Goal: Information Seeking & Learning: Learn about a topic

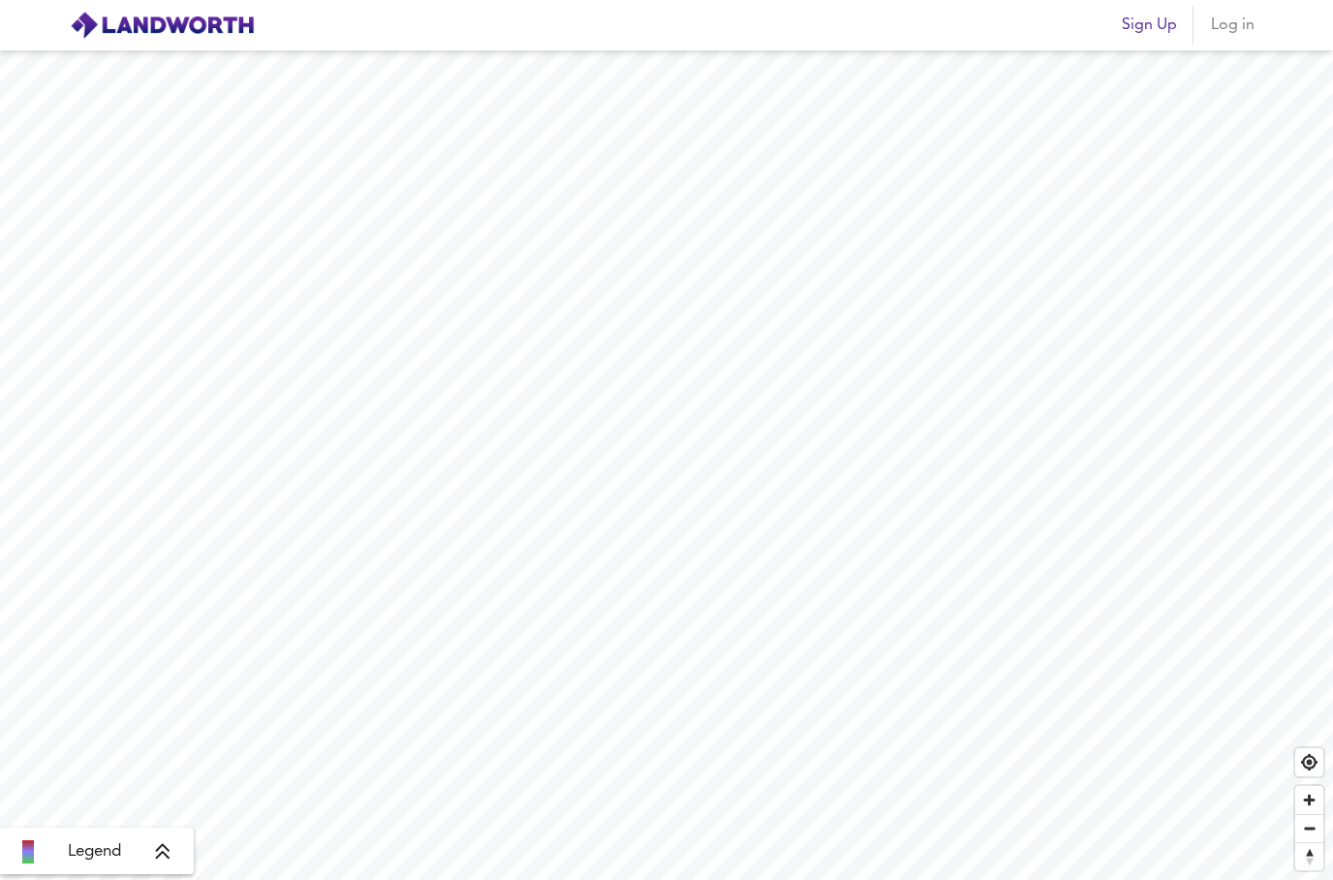
click at [1252, 28] on span "Log in" at bounding box center [1232, 25] width 47 height 27
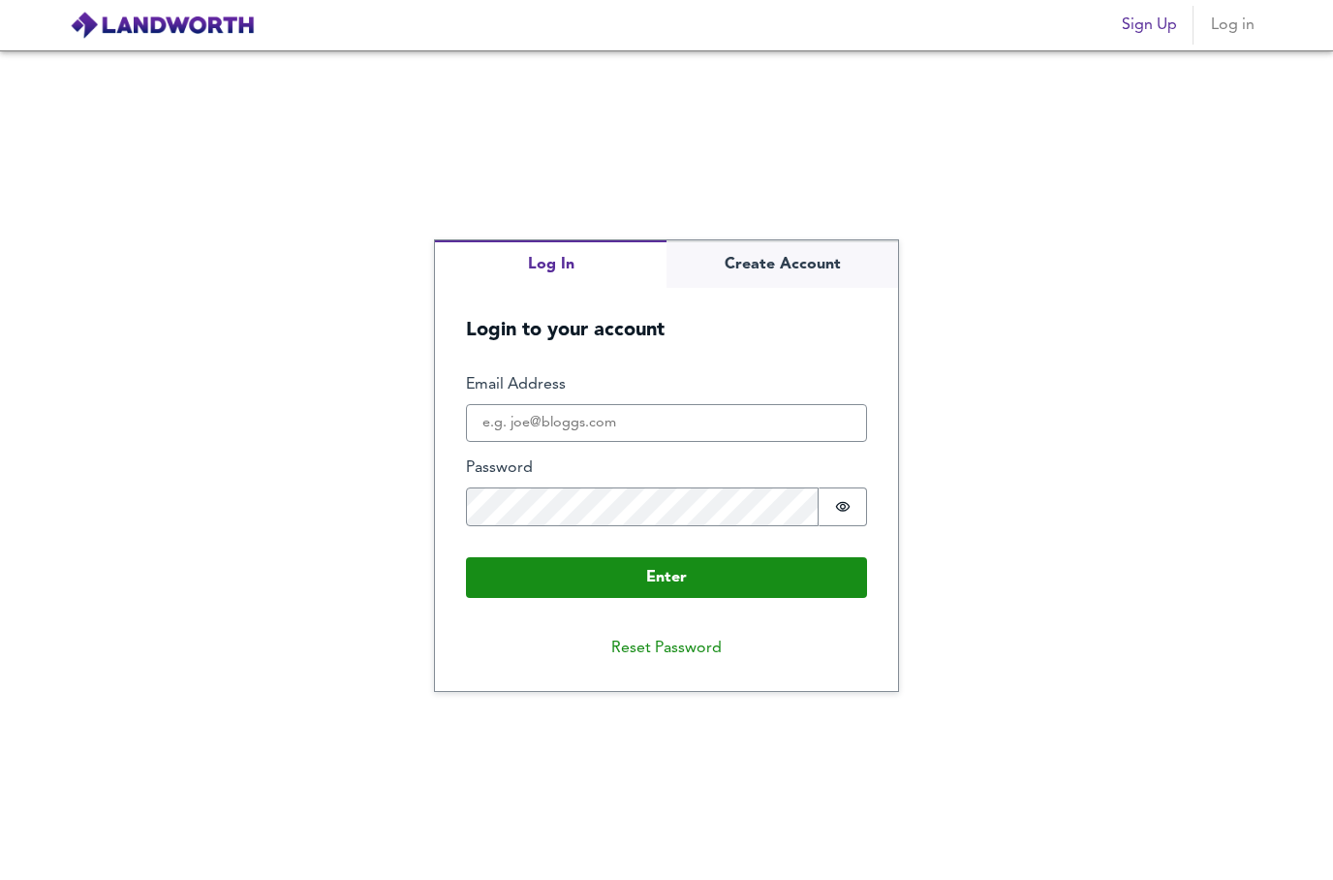
click at [767, 396] on label "Email Address" at bounding box center [666, 385] width 401 height 22
click at [767, 434] on input "Email Address" at bounding box center [666, 423] width 401 height 39
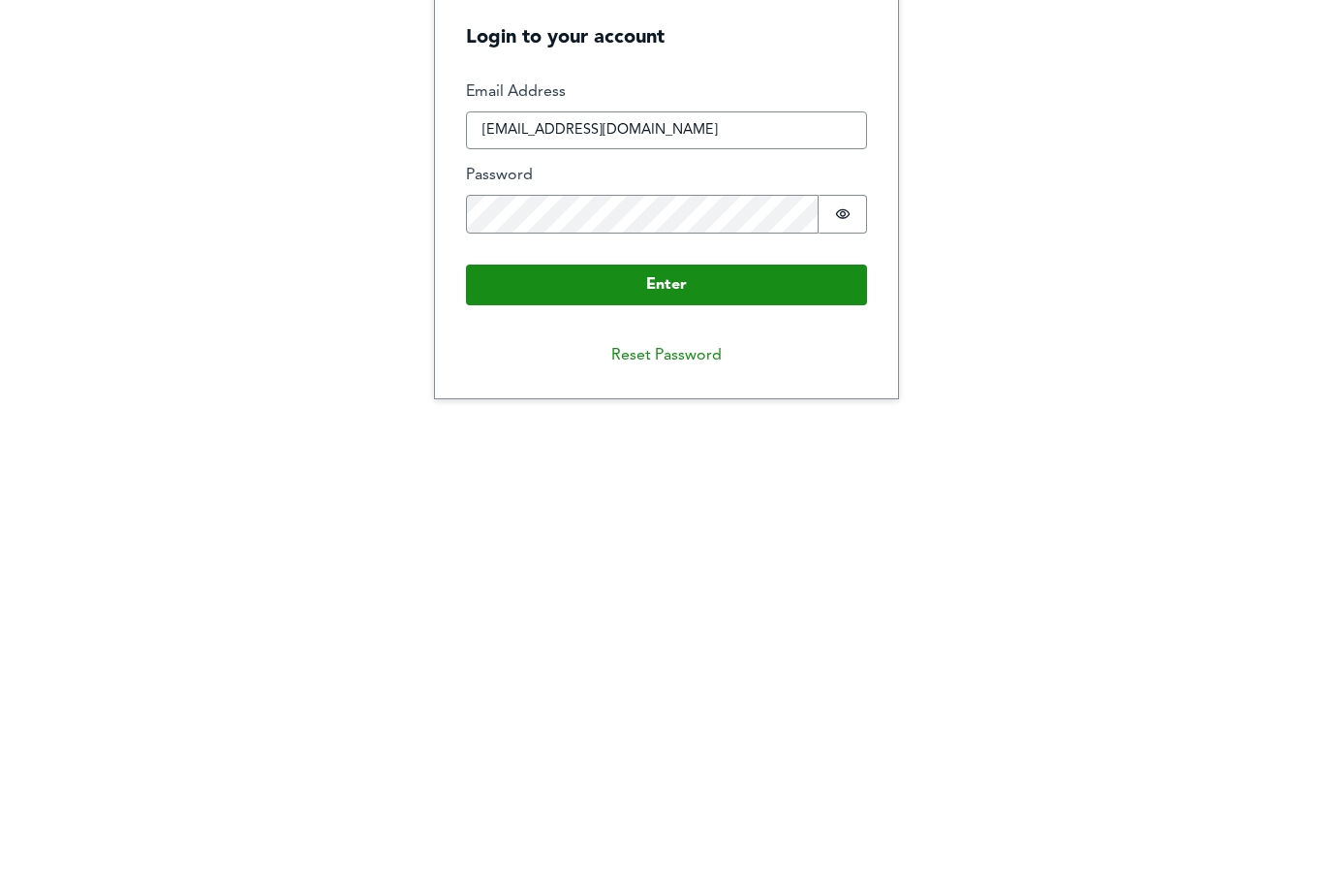
click at [849, 499] on span "Show password" at bounding box center [843, 507] width 16 height 16
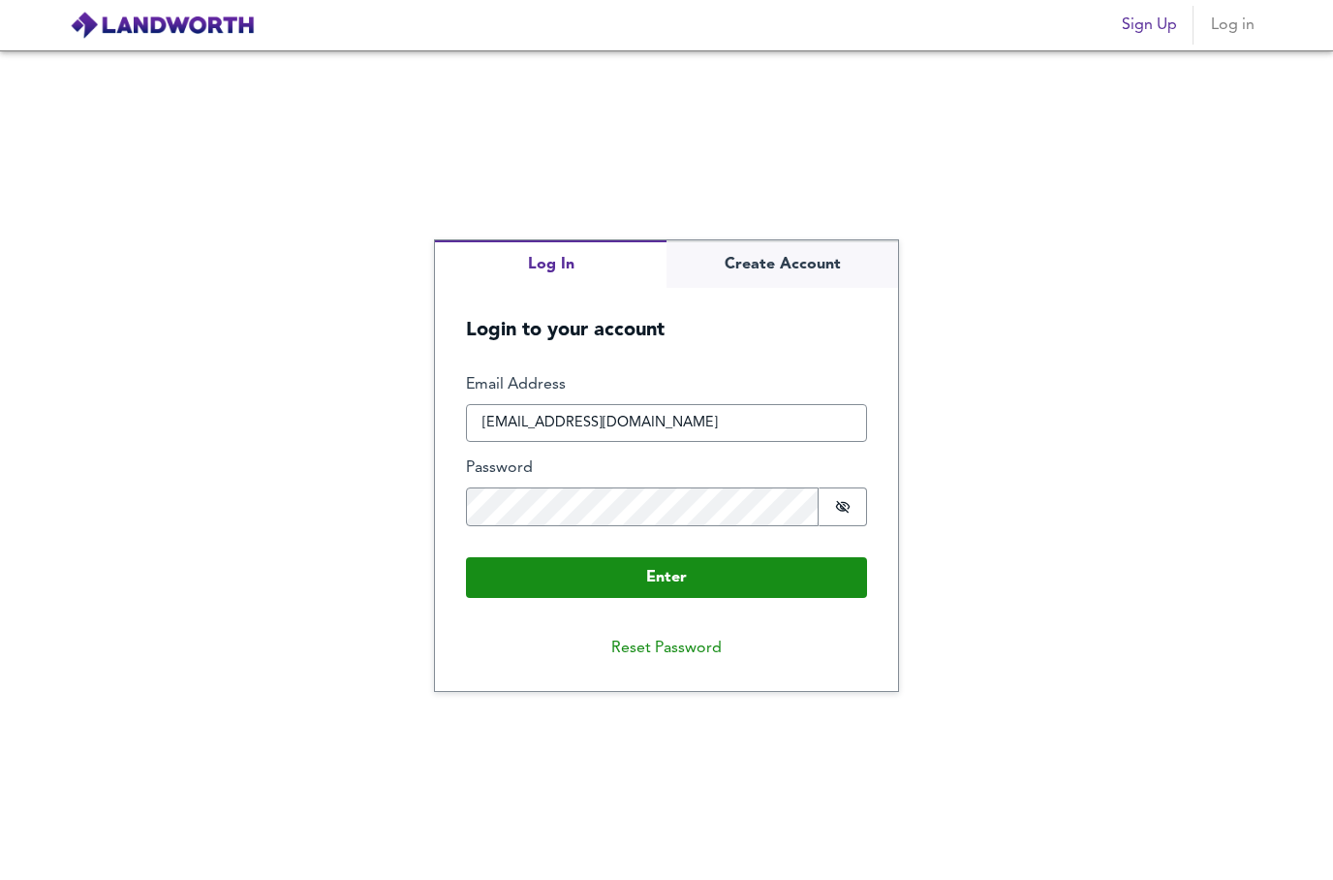
click at [765, 557] on button "Enter" at bounding box center [666, 577] width 401 height 41
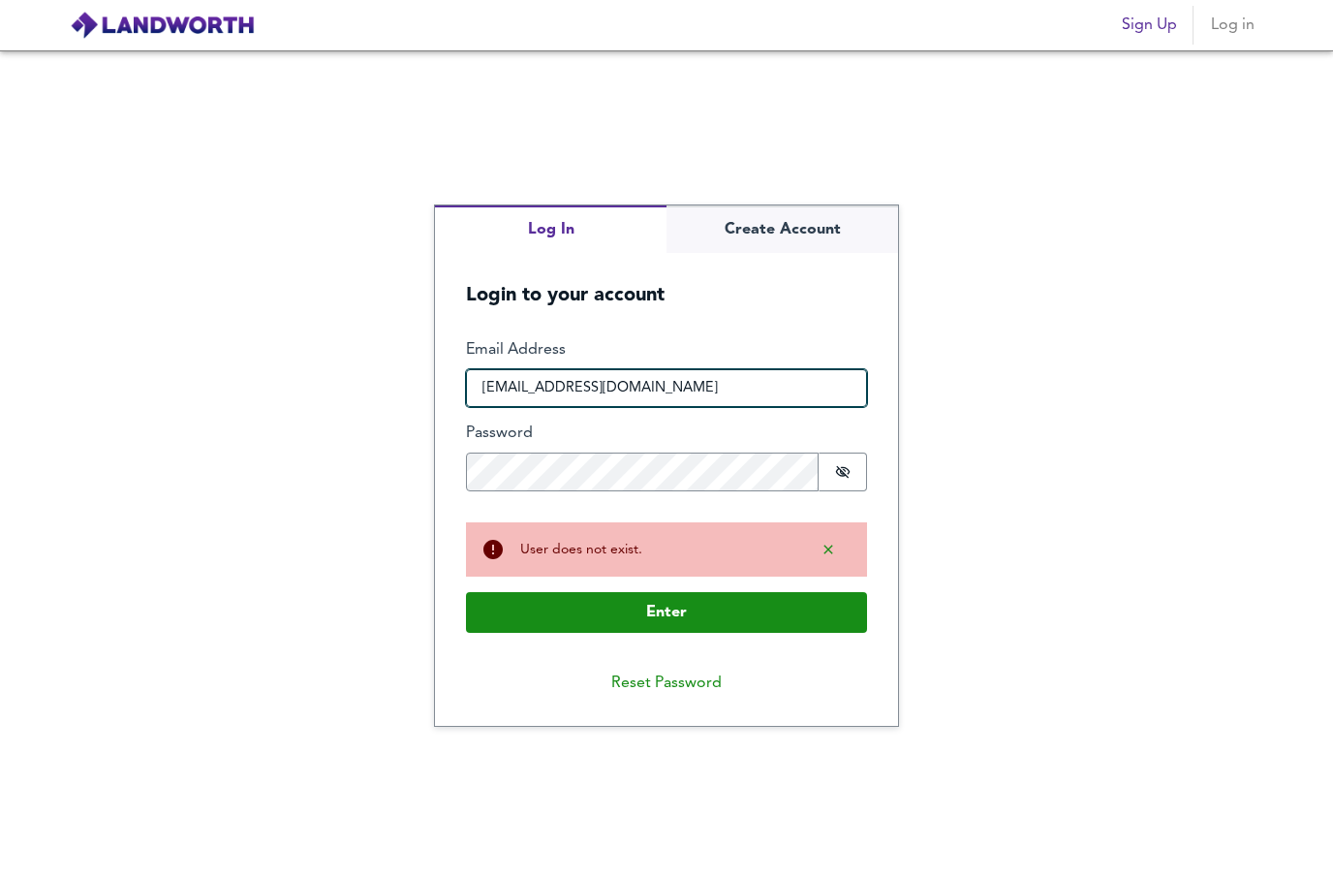
click at [729, 369] on input "[EMAIL_ADDRESS][DOMAIN_NAME]" at bounding box center [666, 388] width 401 height 39
type input "[EMAIL_ADDRESS][DOMAIN_NAME]"
click at [755, 592] on button "Enter" at bounding box center [666, 612] width 401 height 41
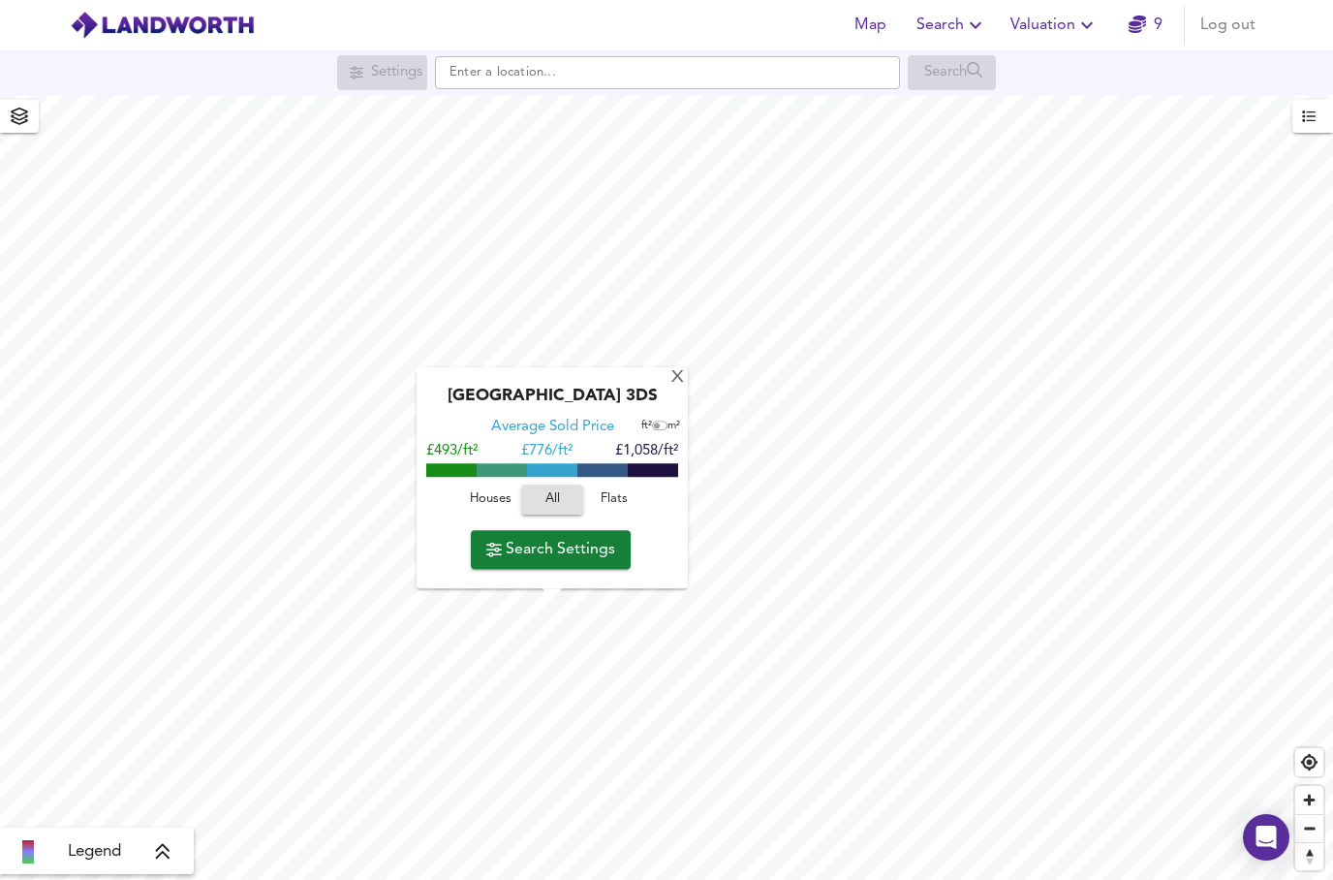
click at [594, 536] on span "Search Settings" at bounding box center [550, 549] width 129 height 27
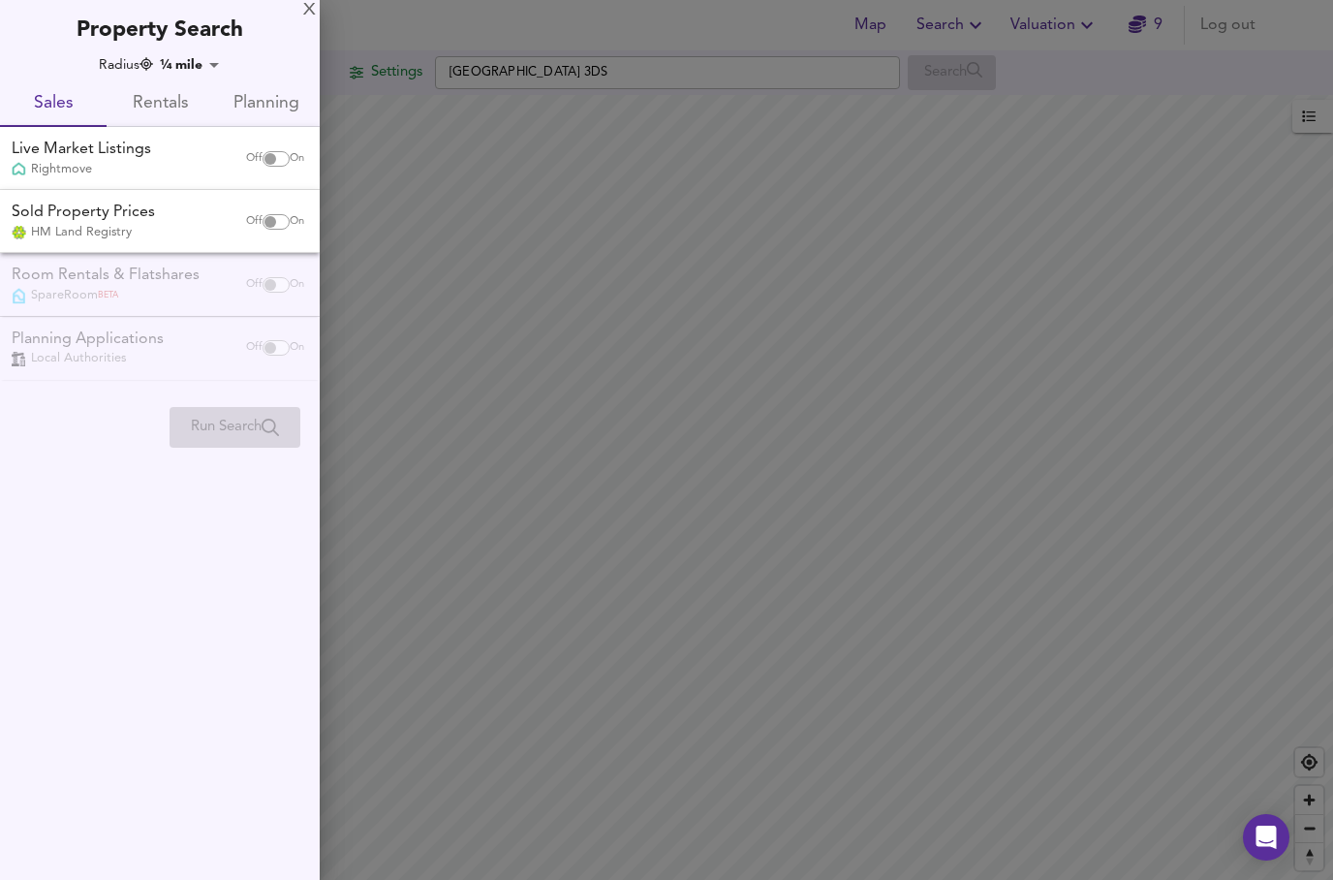
checkbox input "false"
checkbox input "true"
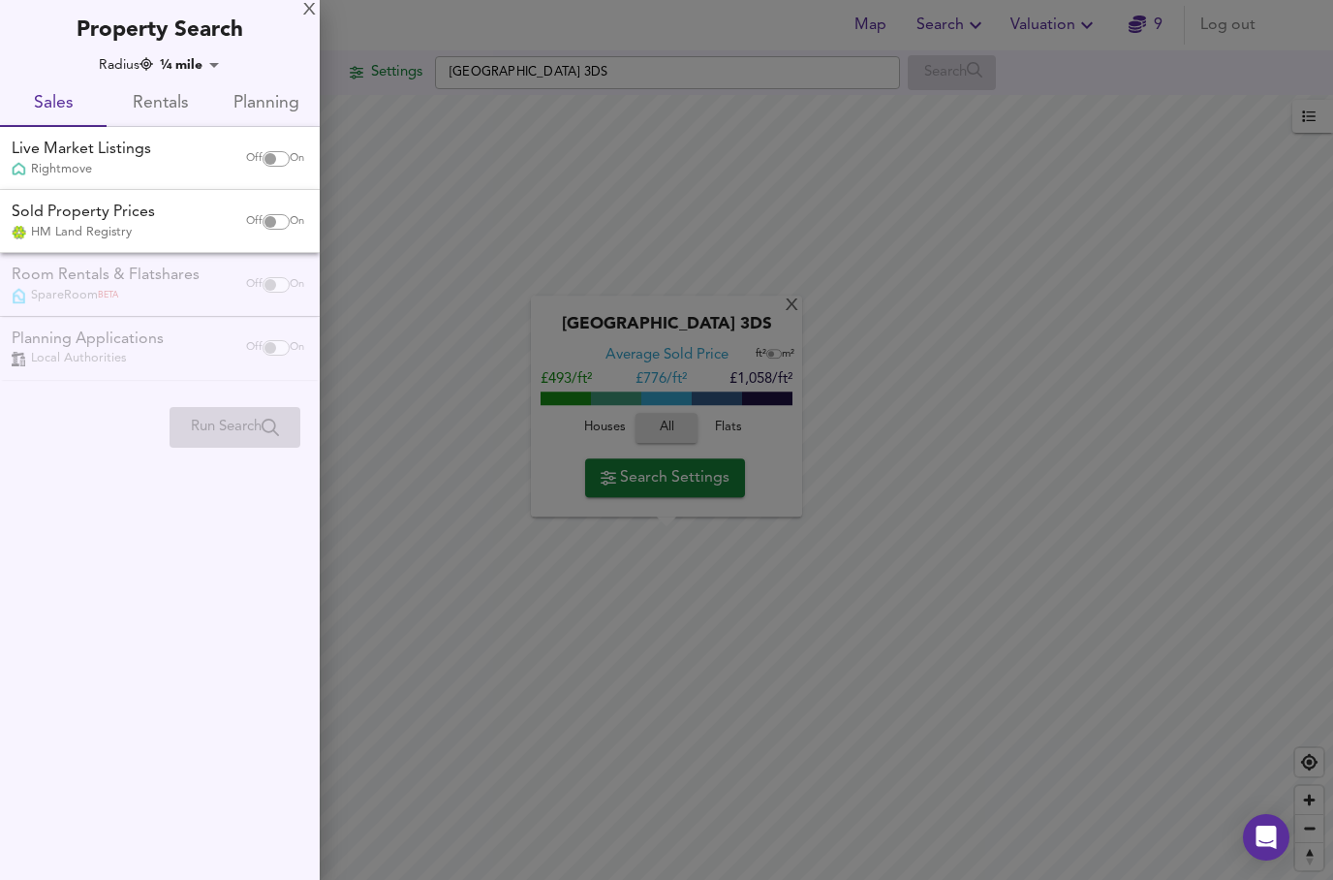
click at [273, 156] on input "checkbox" at bounding box center [270, 159] width 47 height 16
checkbox input "true"
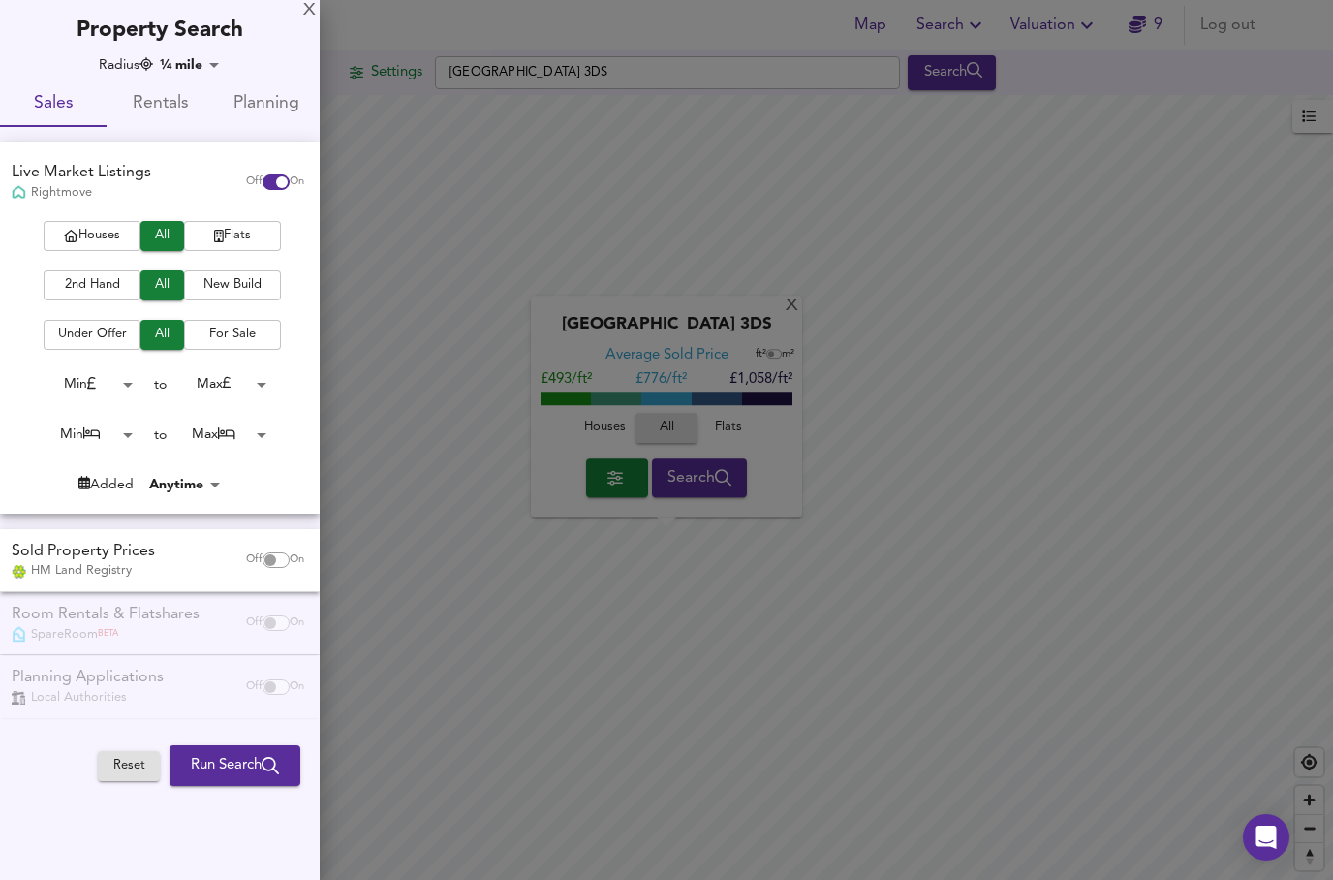
click at [282, 560] on input "checkbox" at bounding box center [270, 560] width 47 height 16
checkbox input "true"
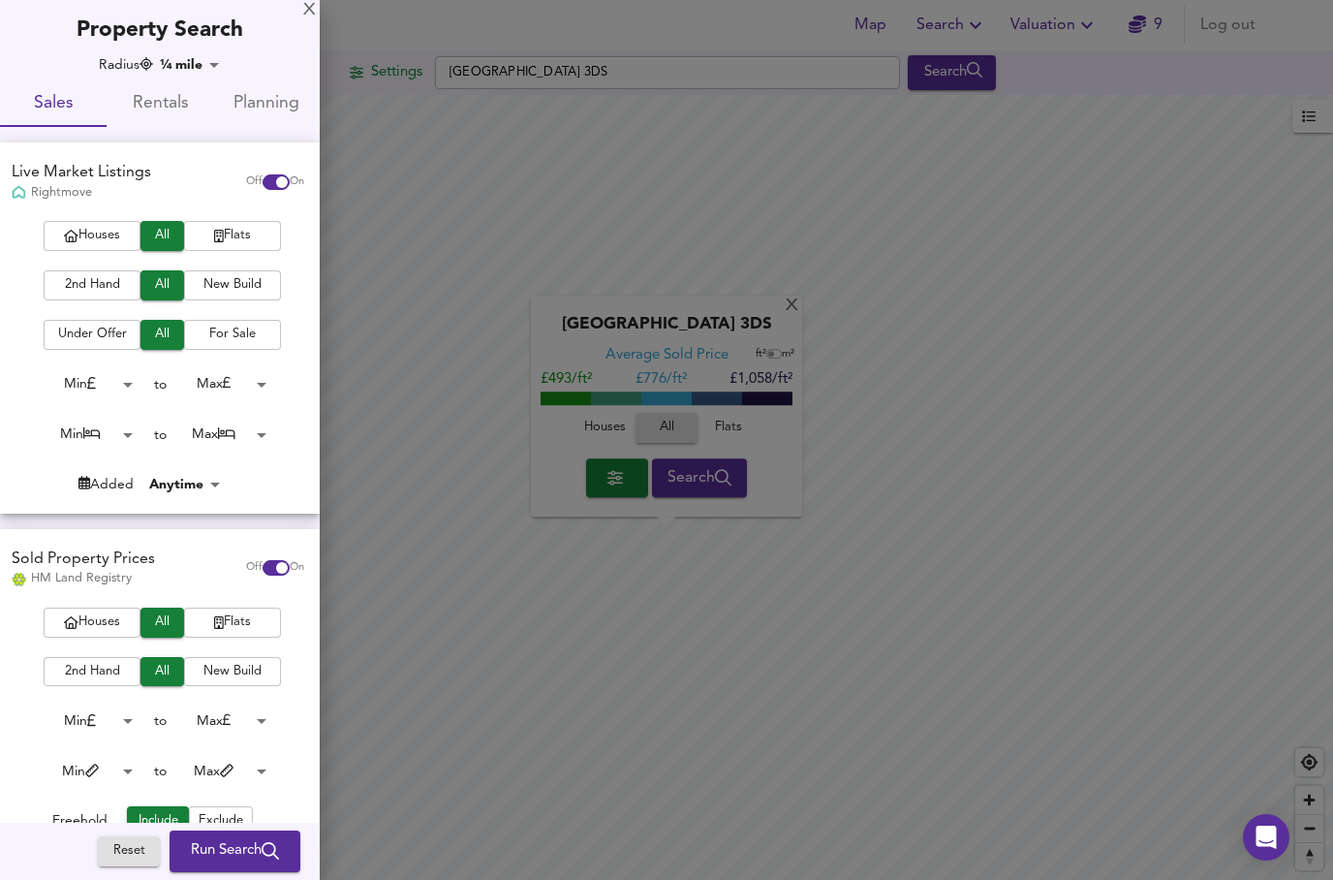
click at [239, 618] on span "Flats" at bounding box center [233, 622] width 78 height 22
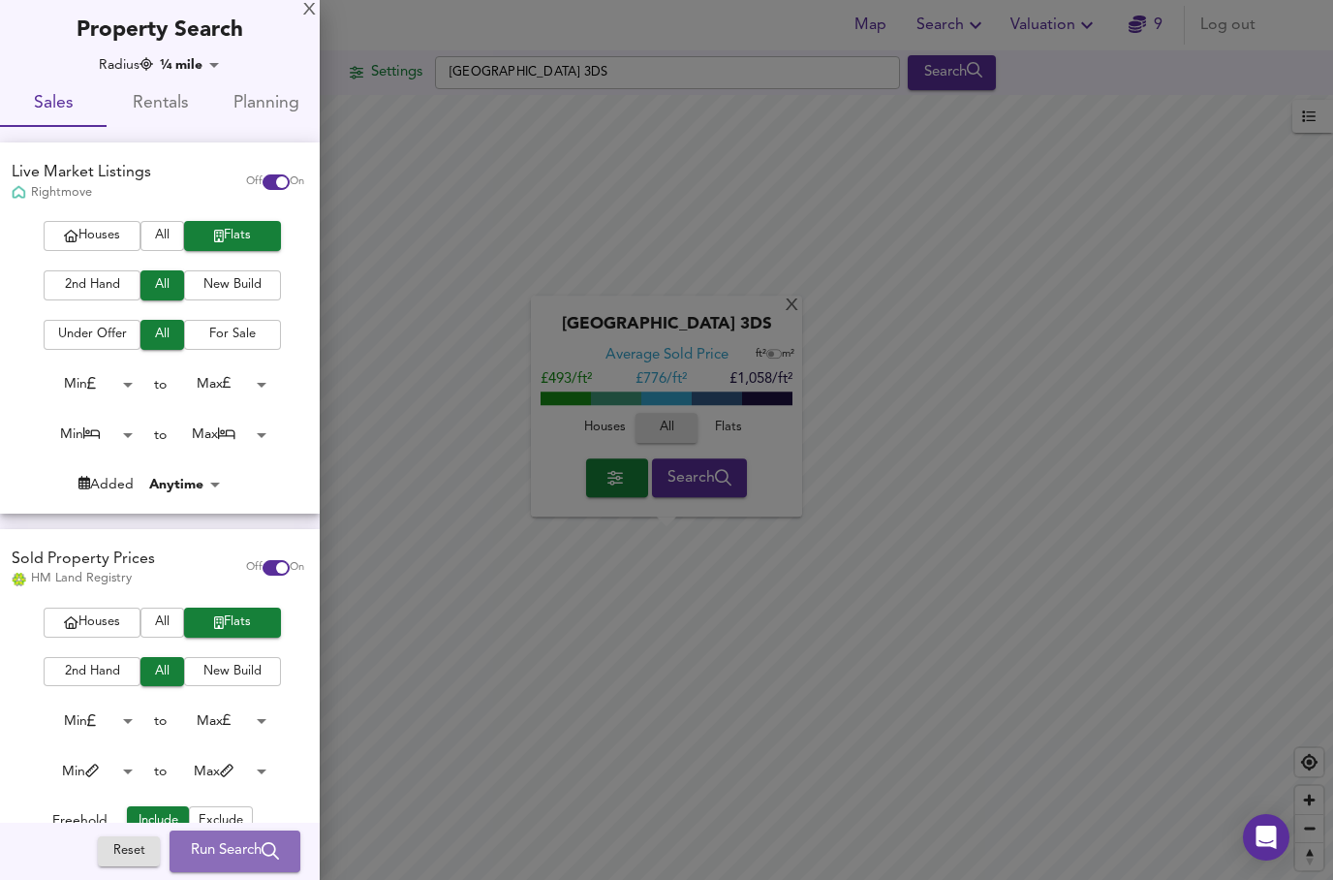
click at [224, 868] on button "Run Search" at bounding box center [235, 851] width 131 height 41
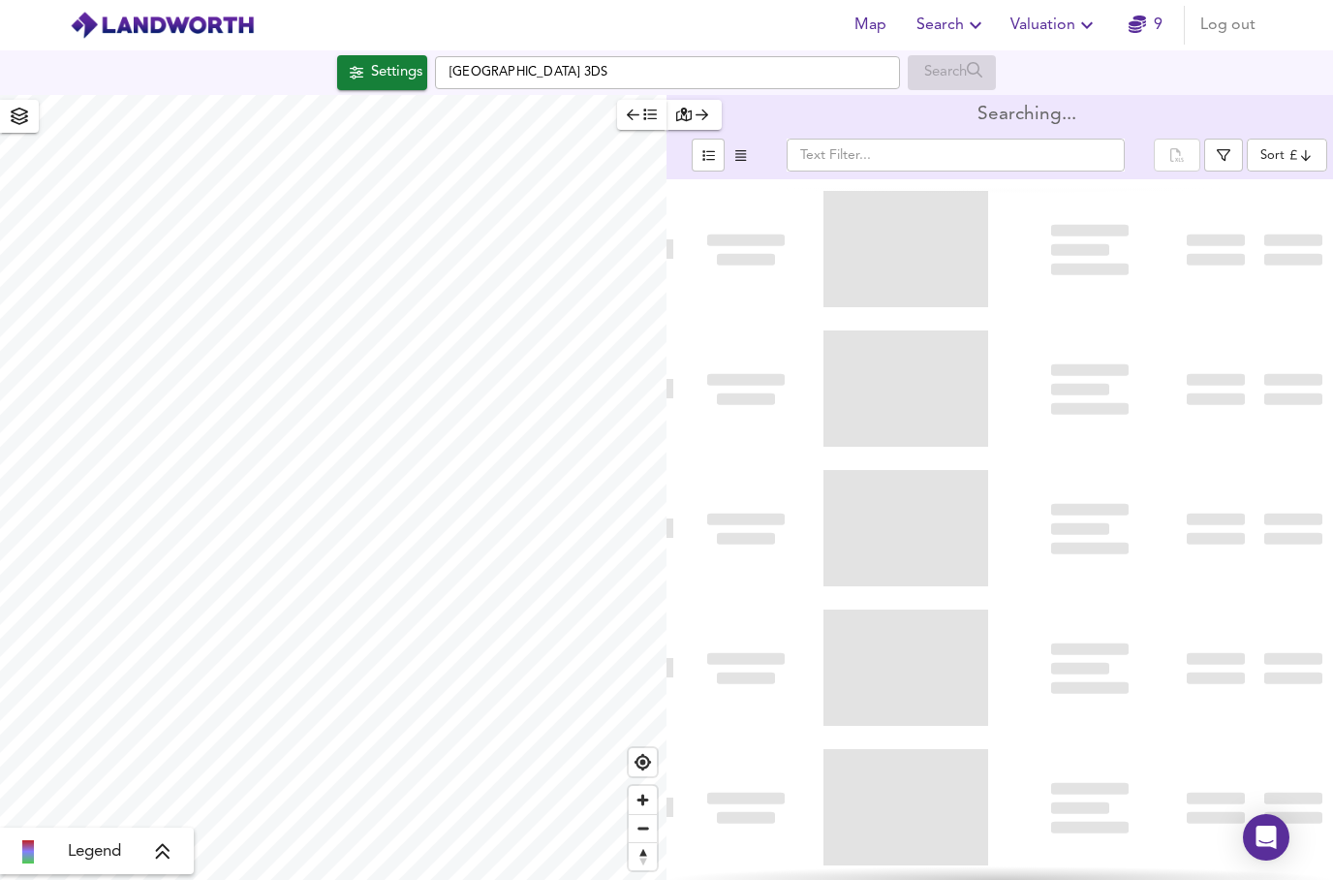
type input "bestdeal"
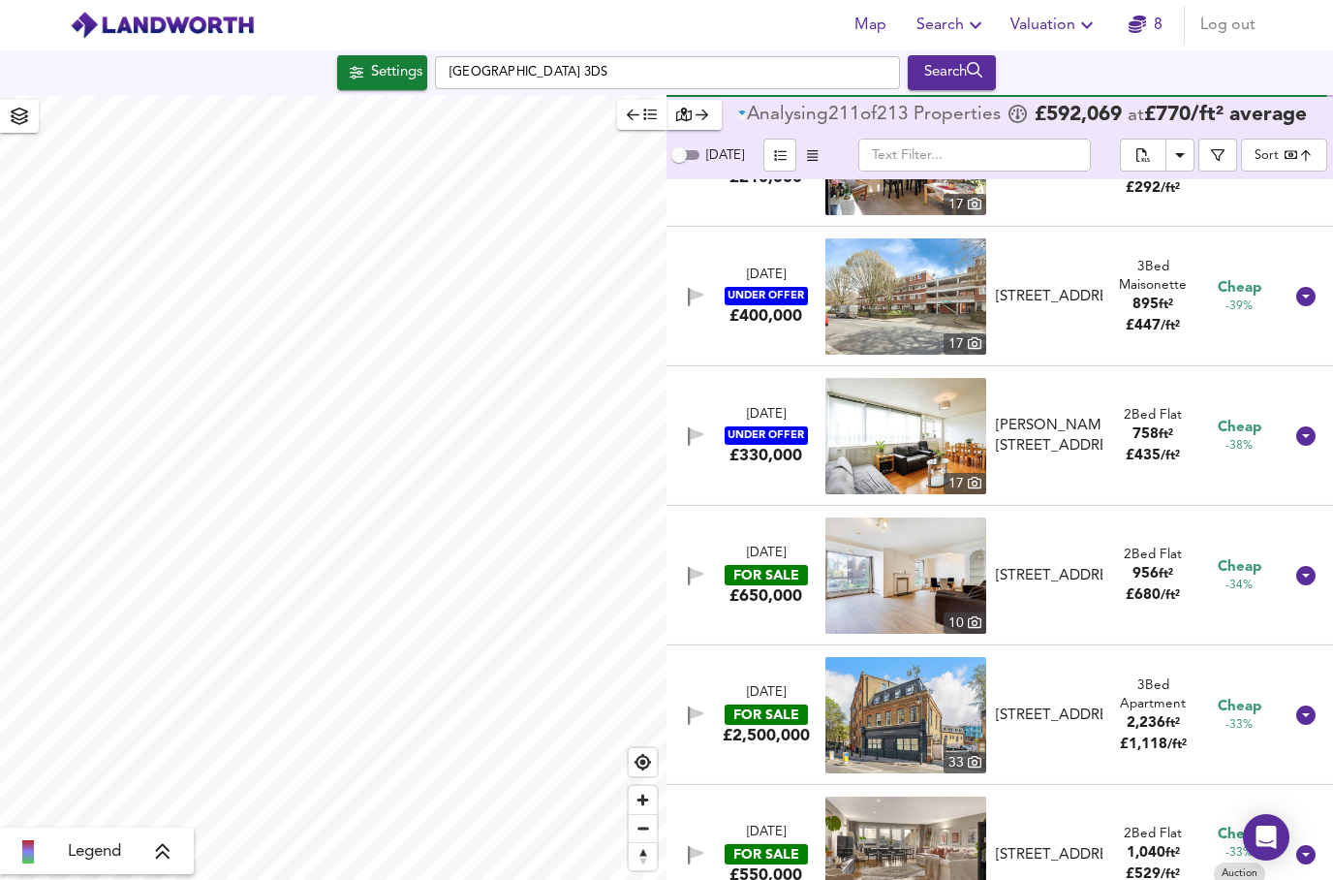
scroll to position [1627, 0]
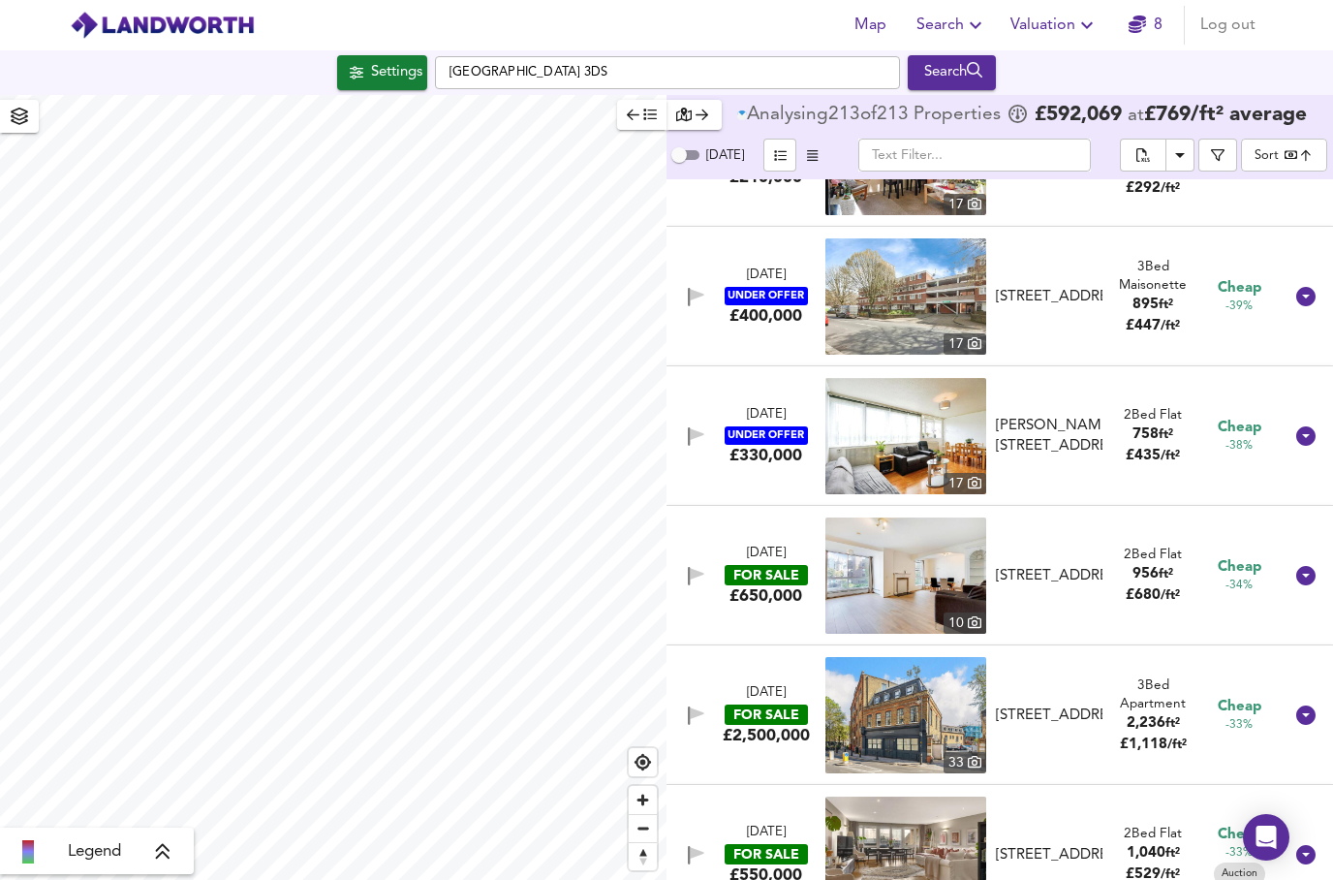
click at [879, 238] on img at bounding box center [906, 296] width 161 height 116
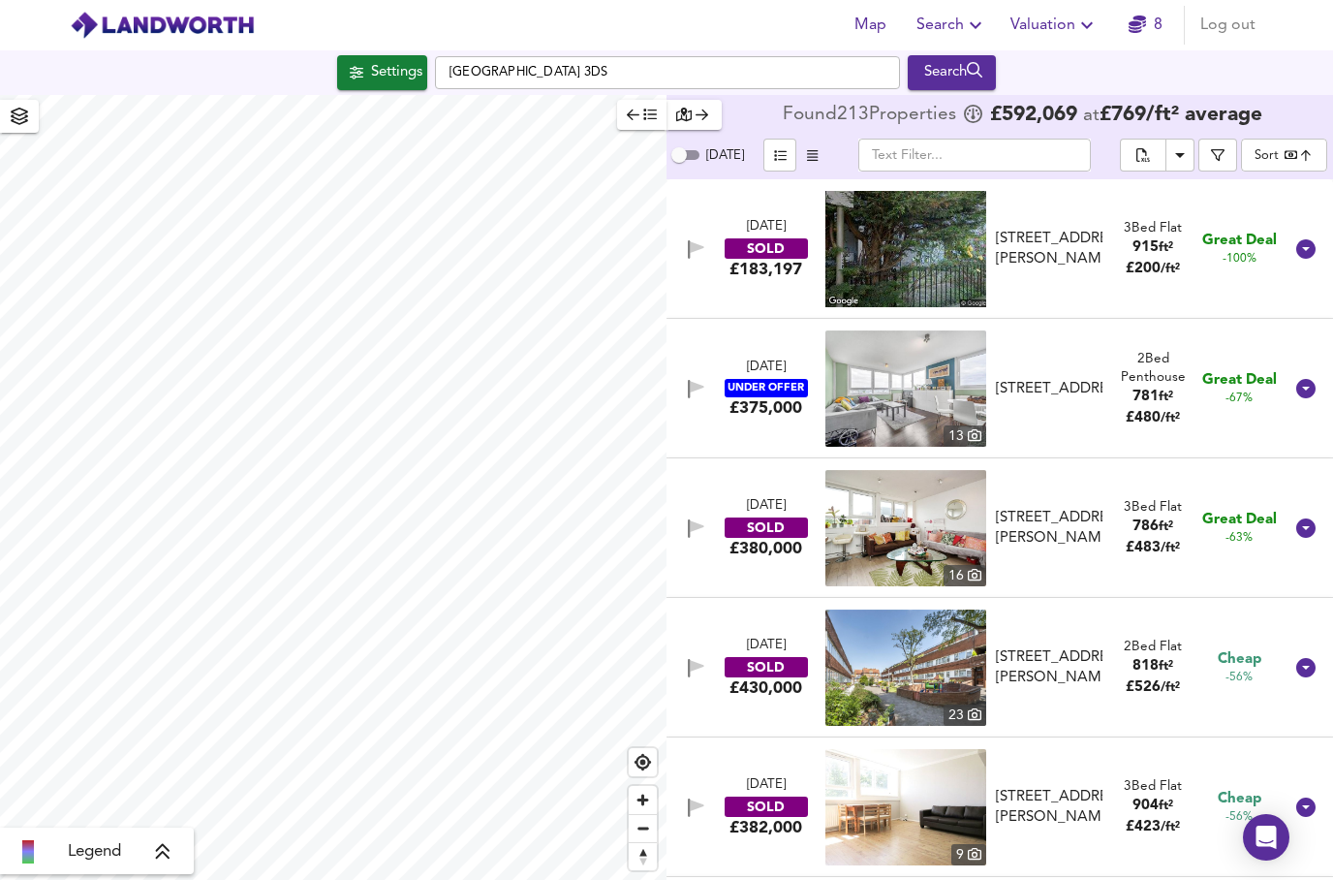
scroll to position [0, 0]
click at [1175, 143] on icon "Download Results" at bounding box center [1179, 154] width 23 height 23
click at [1308, 68] on body "Map Search Valuation 8 Log out Settings [GEOGRAPHIC_DATA] 3DS Search Legend Fou…" at bounding box center [666, 440] width 1333 height 880
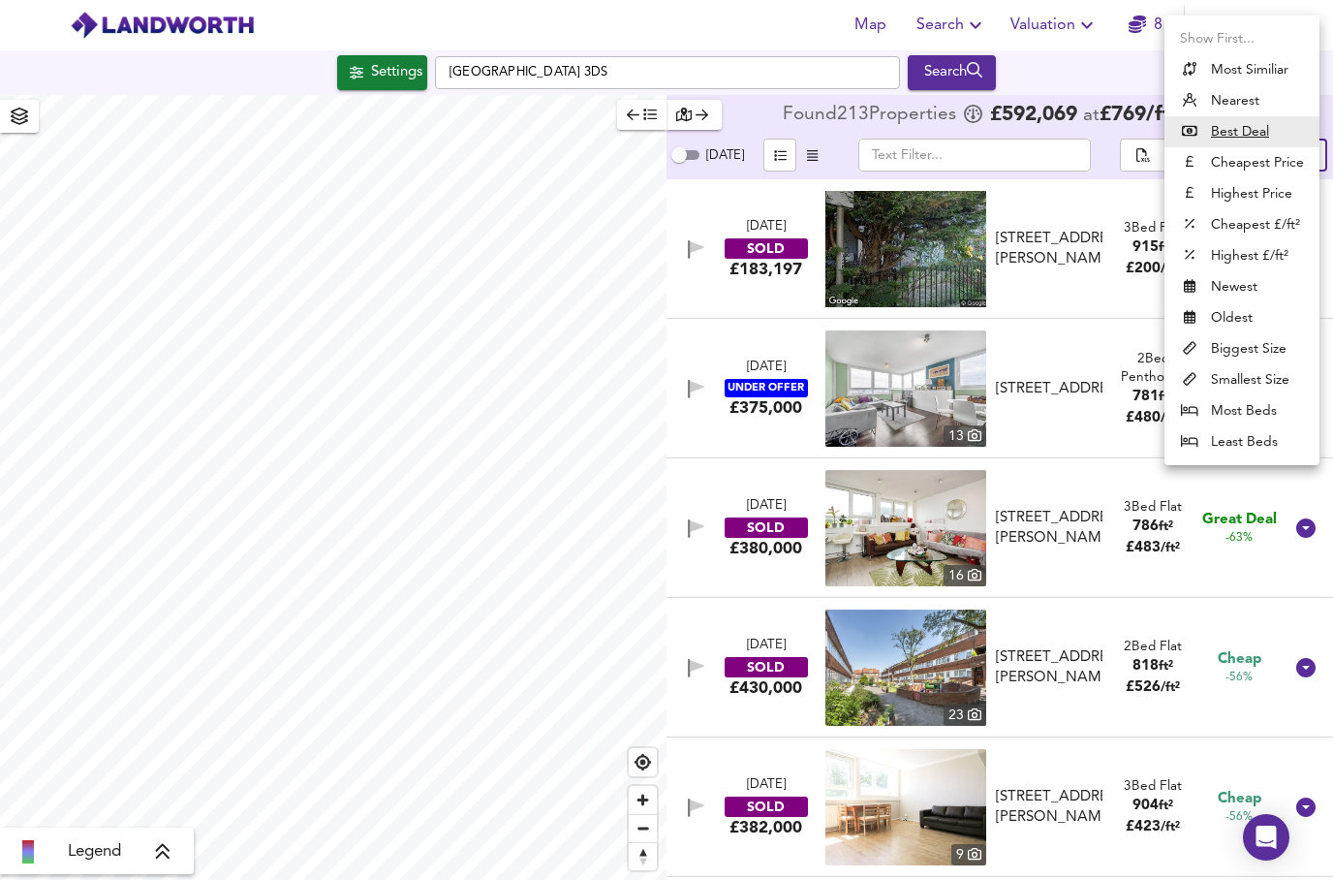
click at [809, 81] on div at bounding box center [666, 440] width 1333 height 880
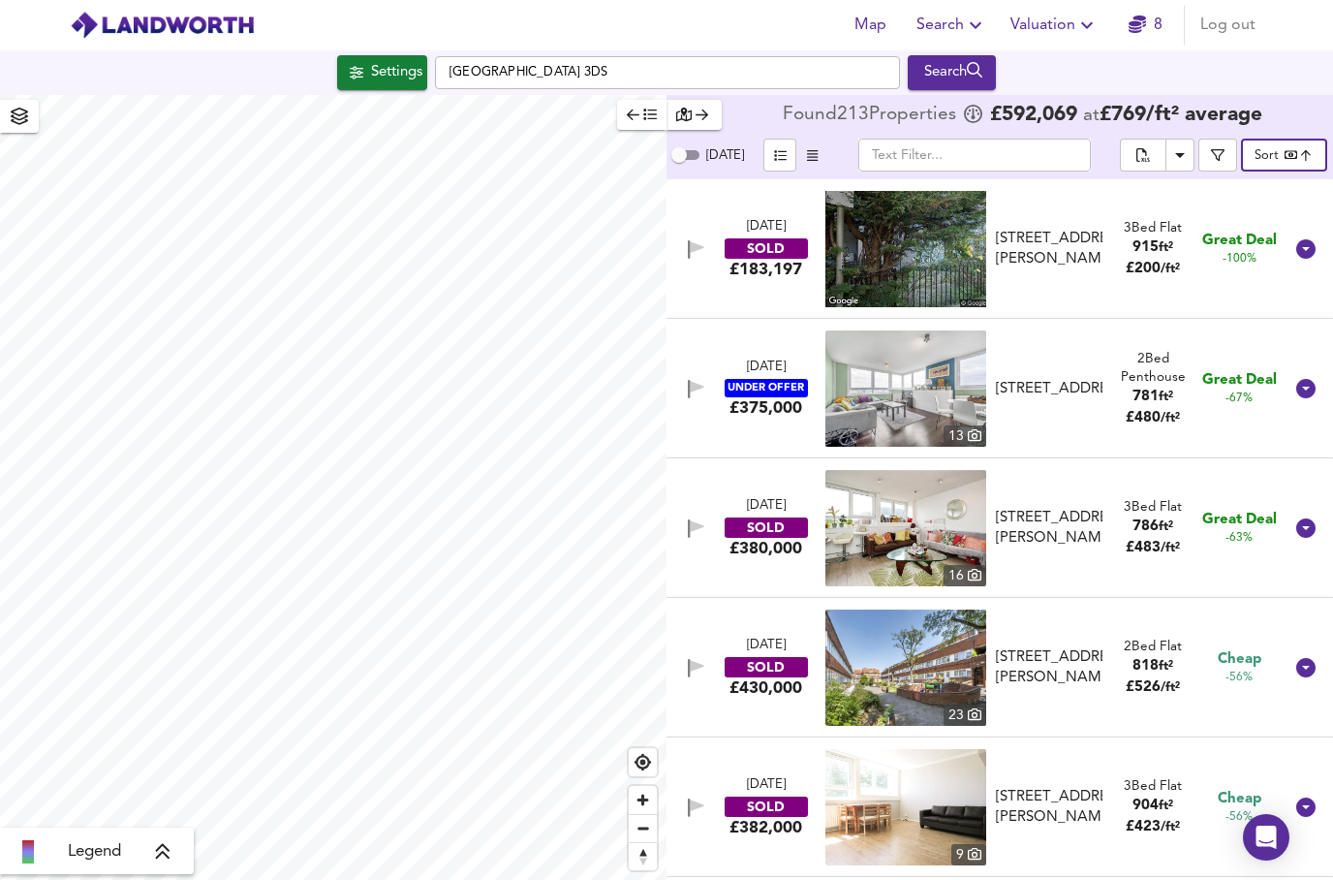
click at [808, 150] on icon "button" at bounding box center [812, 155] width 11 height 11
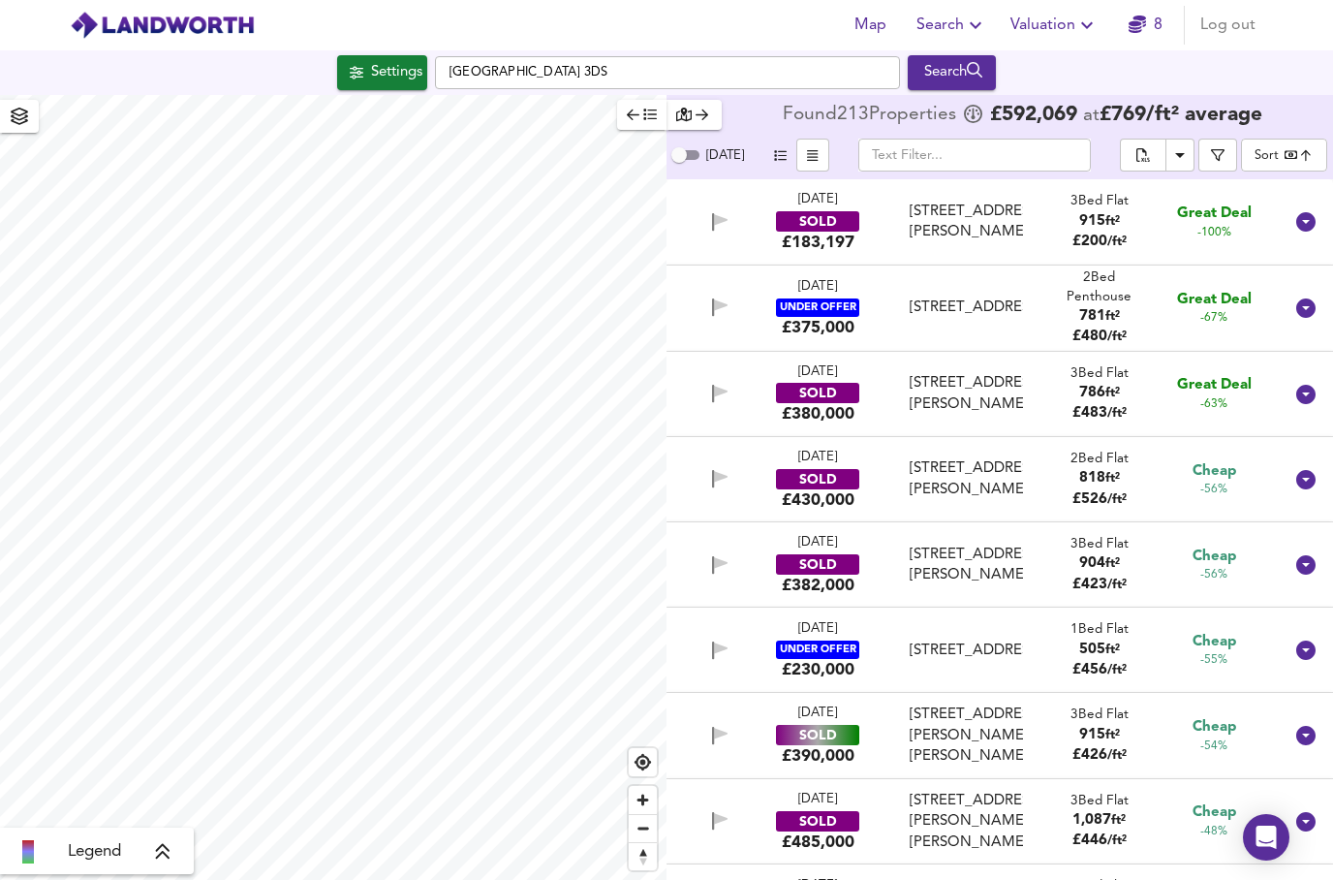
click at [1319, 215] on div at bounding box center [1306, 222] width 47 height 47
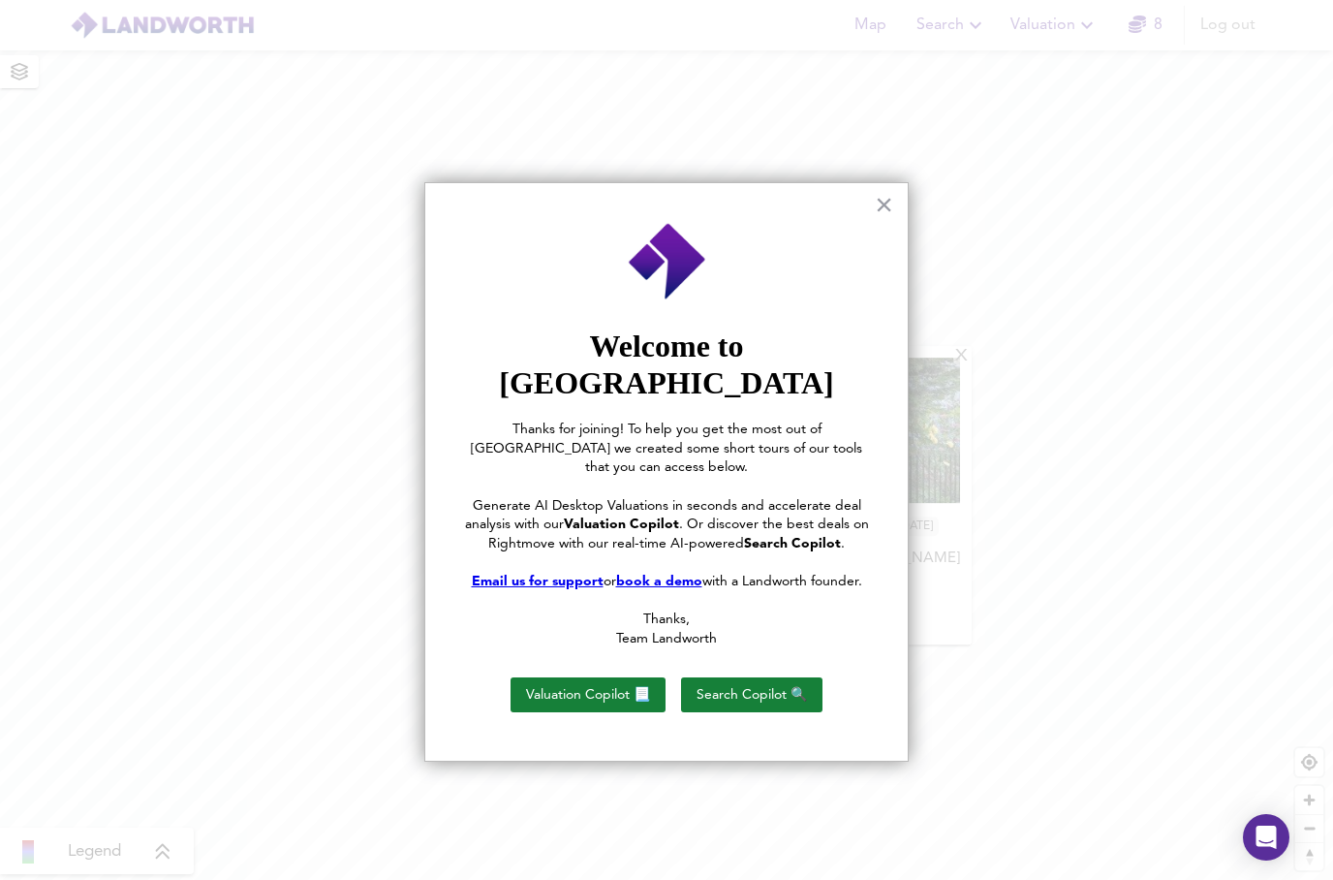
click at [1219, 359] on div at bounding box center [666, 440] width 1333 height 880
